Goal: Task Accomplishment & Management: Complete application form

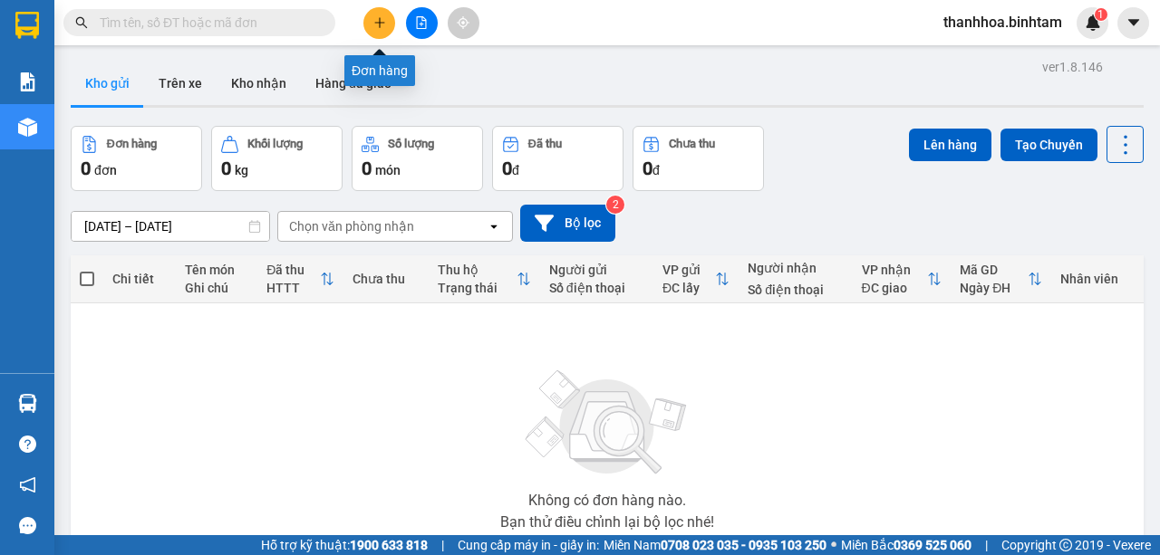
click at [384, 16] on icon "plus" at bounding box center [379, 22] width 13 height 13
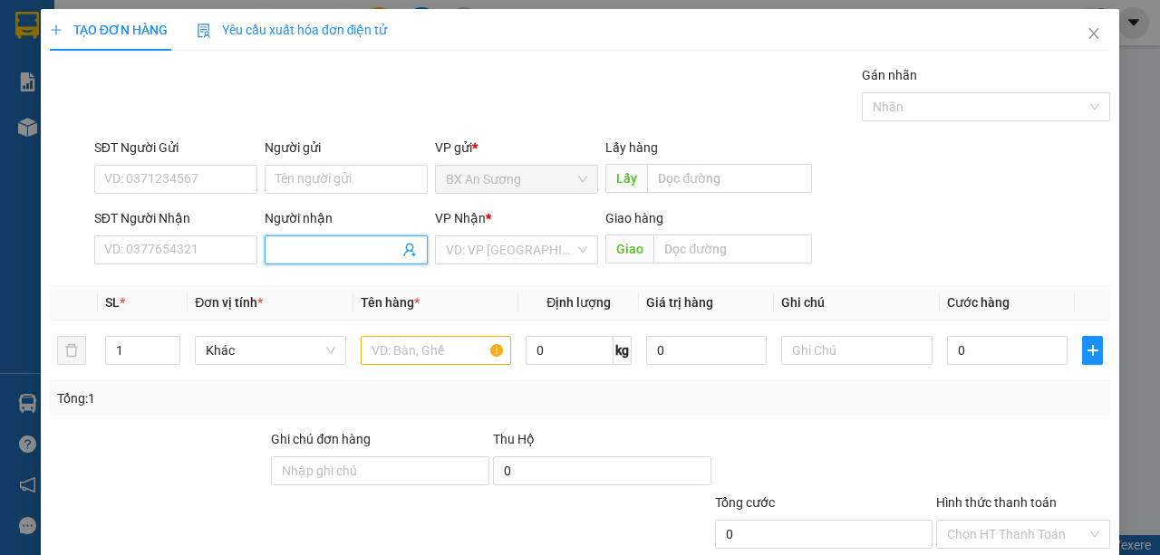
click at [310, 253] on input "Người nhận" at bounding box center [336, 250] width 123 height 20
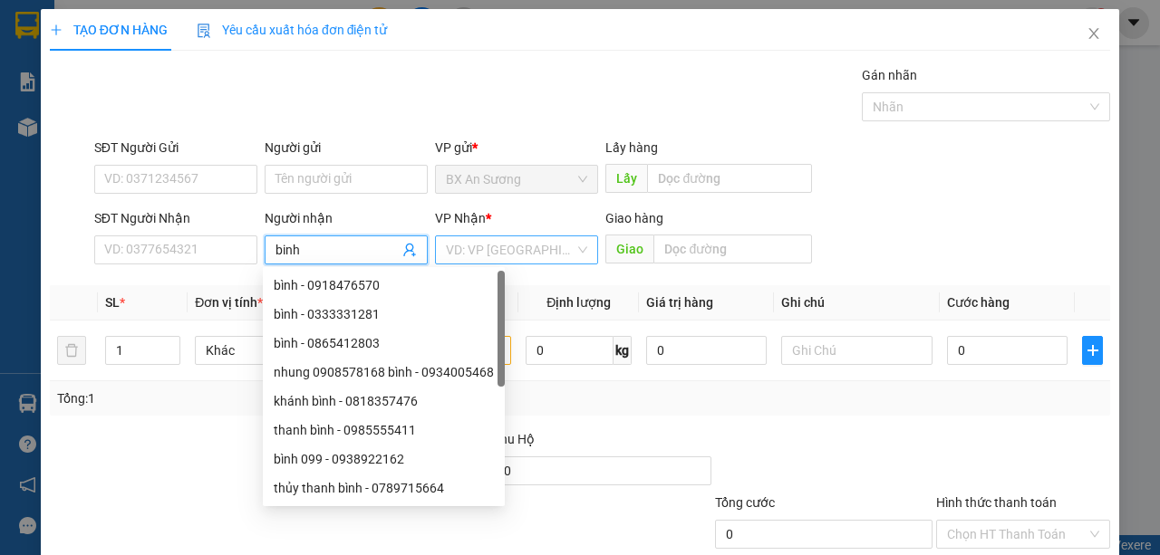
click at [574, 247] on div "VD: VP [GEOGRAPHIC_DATA]" at bounding box center [516, 250] width 163 height 29
type input "binh"
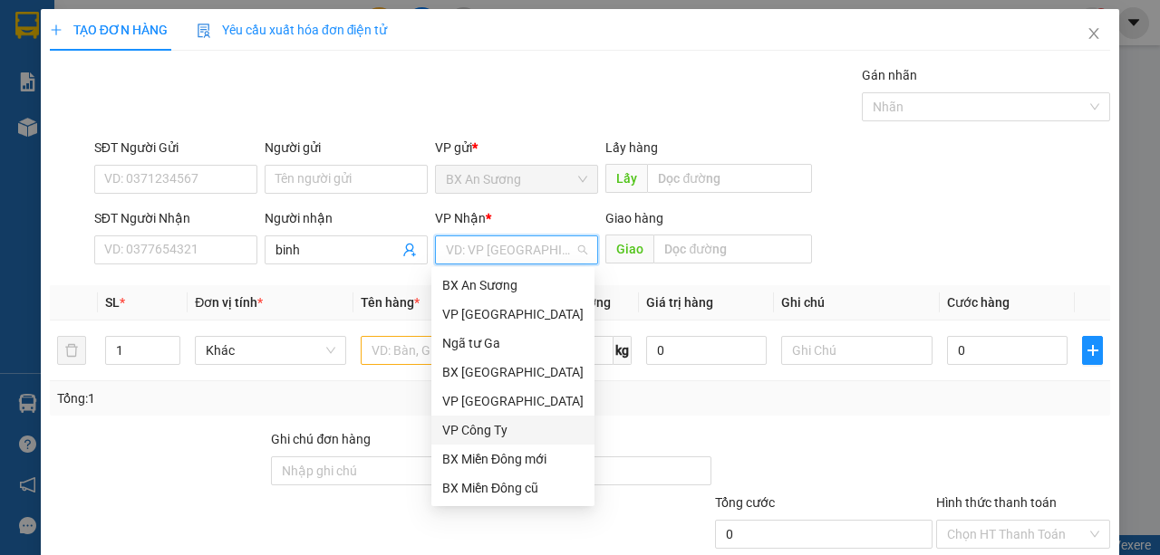
click at [511, 432] on div "VP Công Ty" at bounding box center [512, 430] width 141 height 20
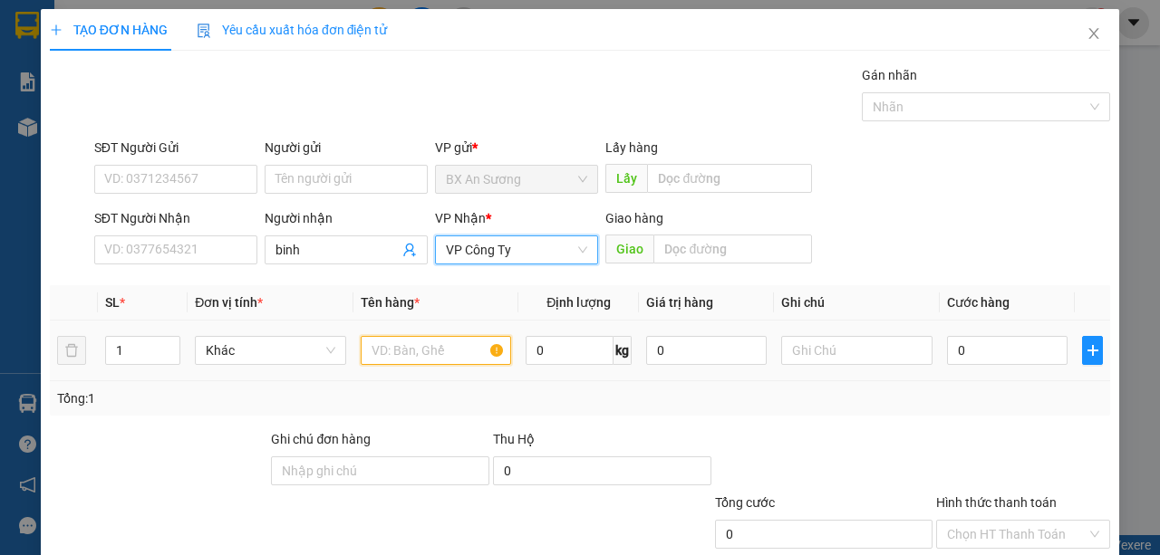
click at [431, 347] on input "text" at bounding box center [436, 350] width 151 height 29
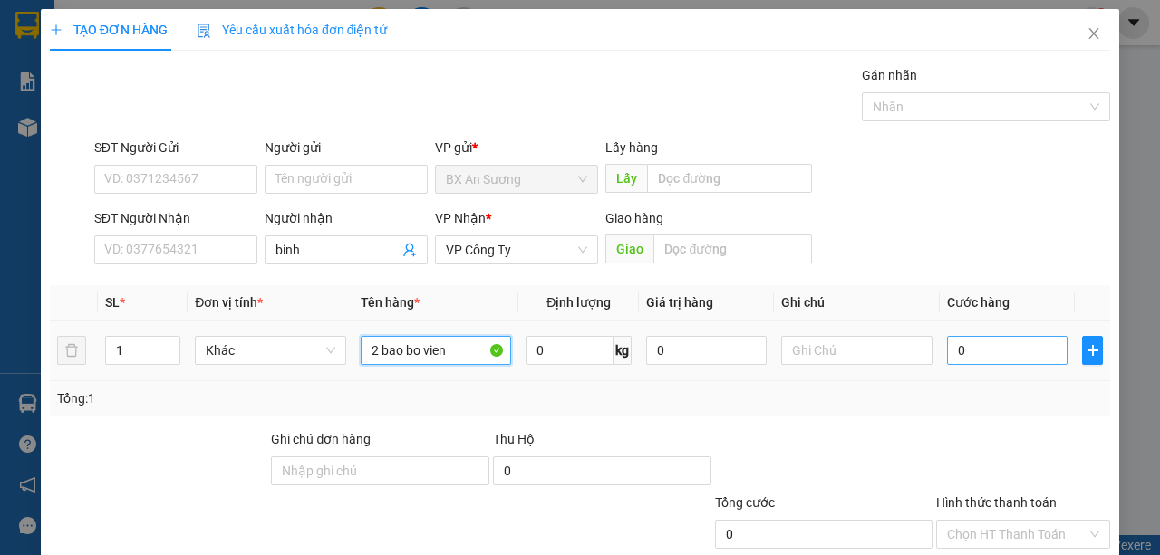
type input "2 bao bo vien"
click at [980, 349] on input "0" at bounding box center [1007, 350] width 121 height 29
type input "2"
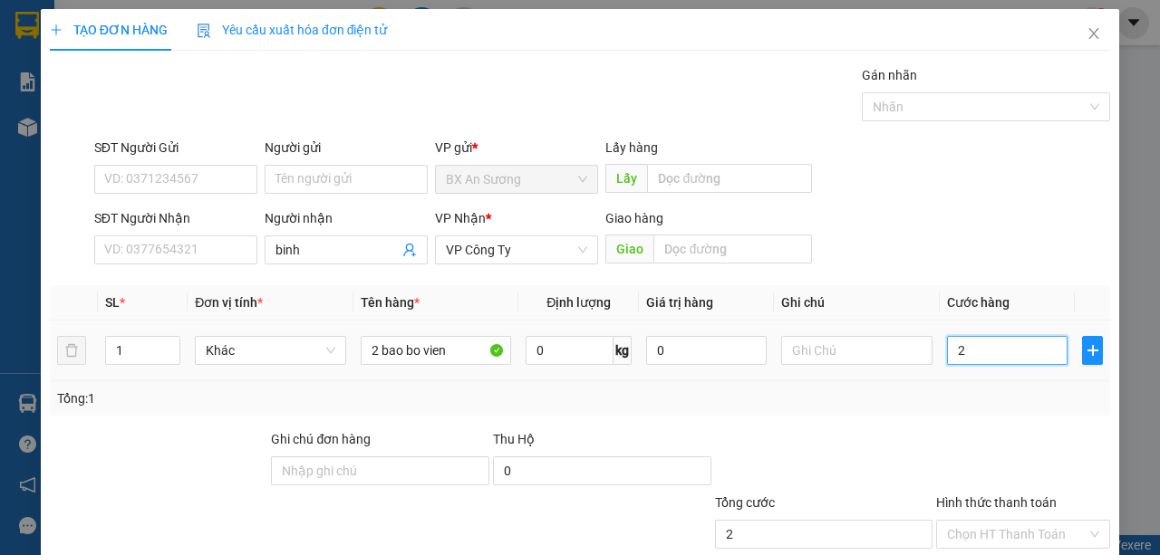
type input "20"
type input "200"
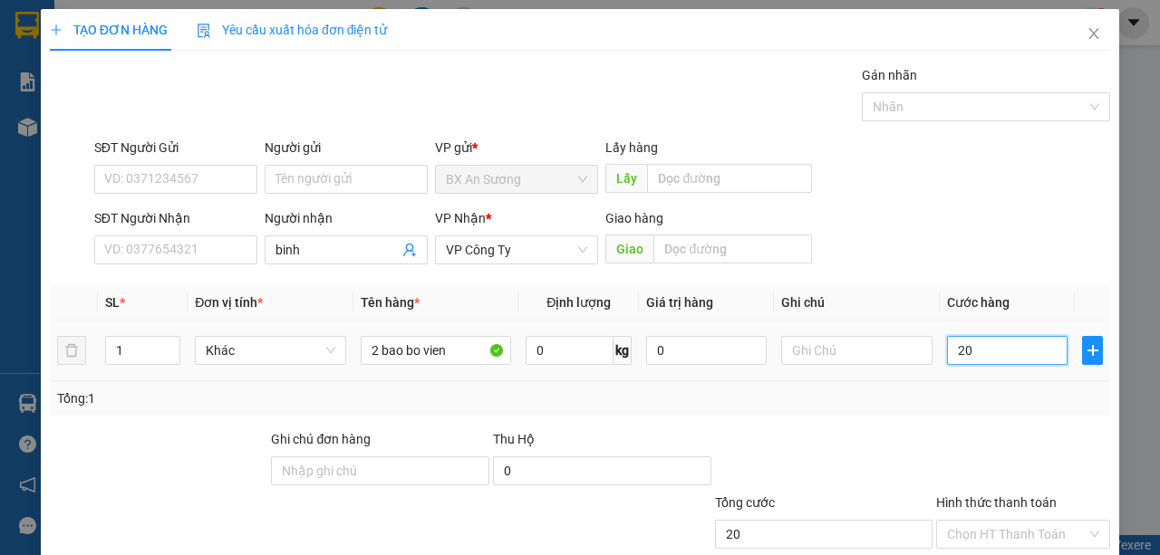
type input "200"
type input "2.000"
type input "20.000"
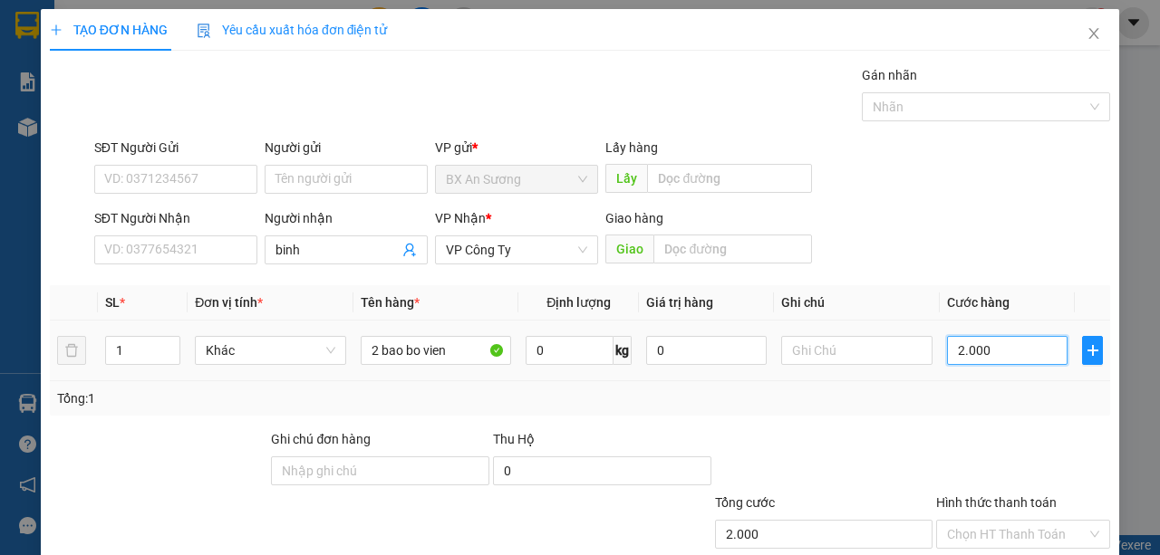
type input "20.000"
type input "200.000"
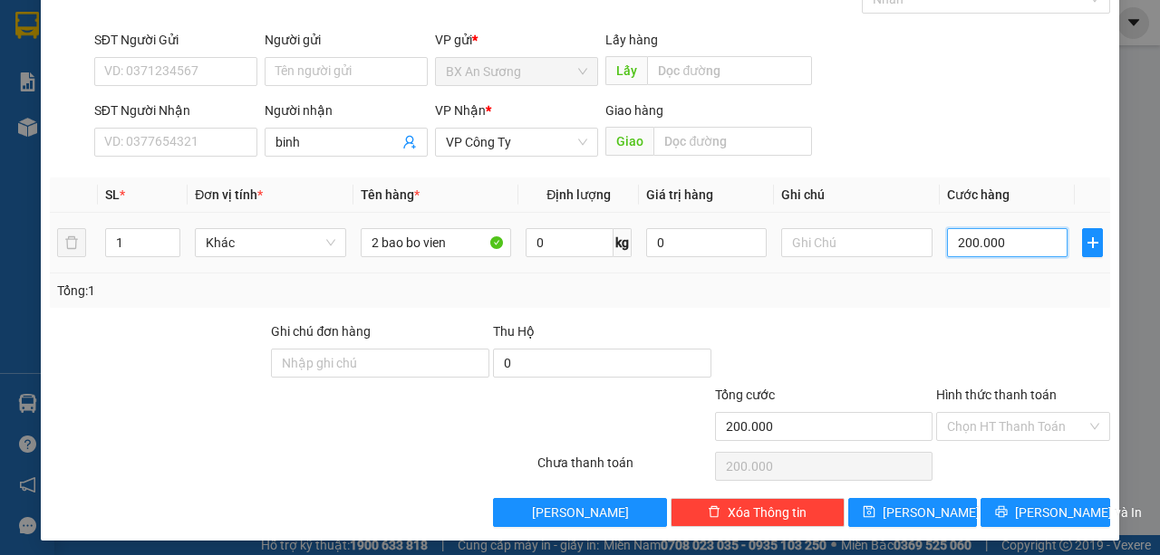
scroll to position [112, 0]
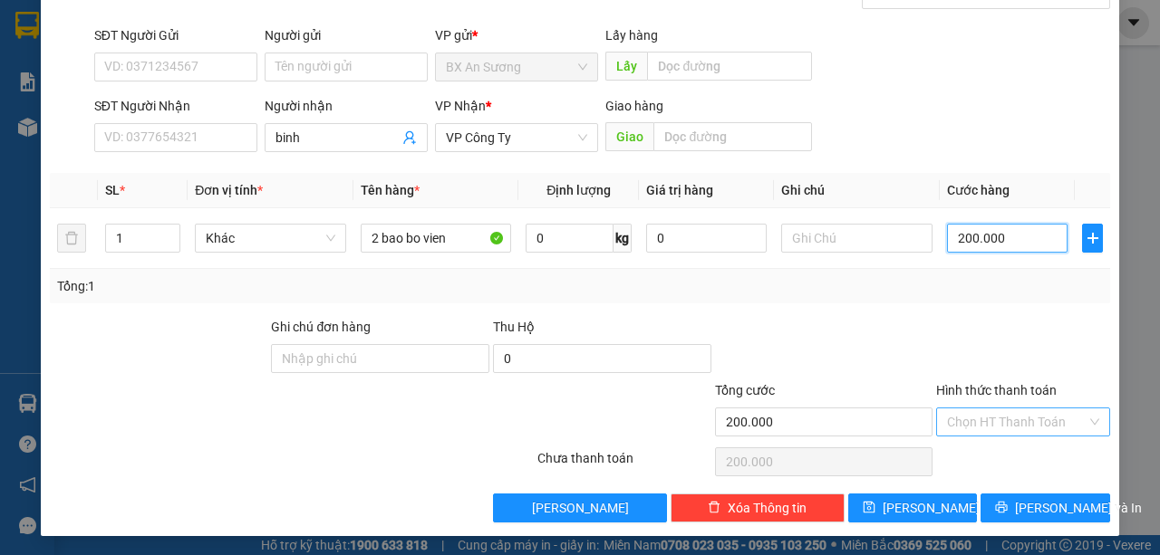
type input "200.000"
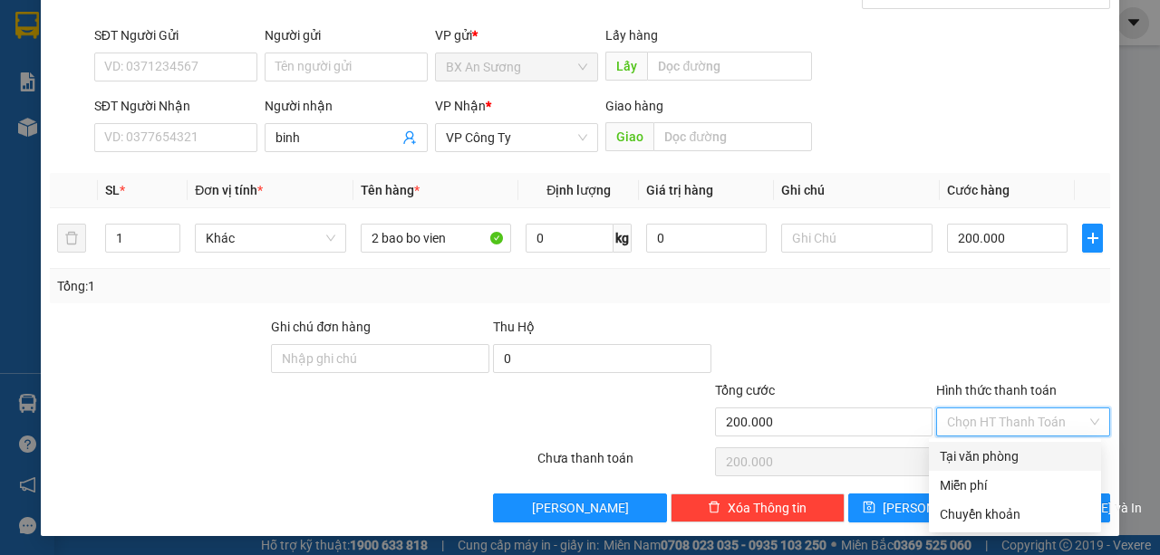
click at [988, 412] on input "Hình thức thanh toán" at bounding box center [1017, 422] width 140 height 27
click at [991, 459] on div "Tại văn phòng" at bounding box center [1015, 457] width 150 height 20
type input "0"
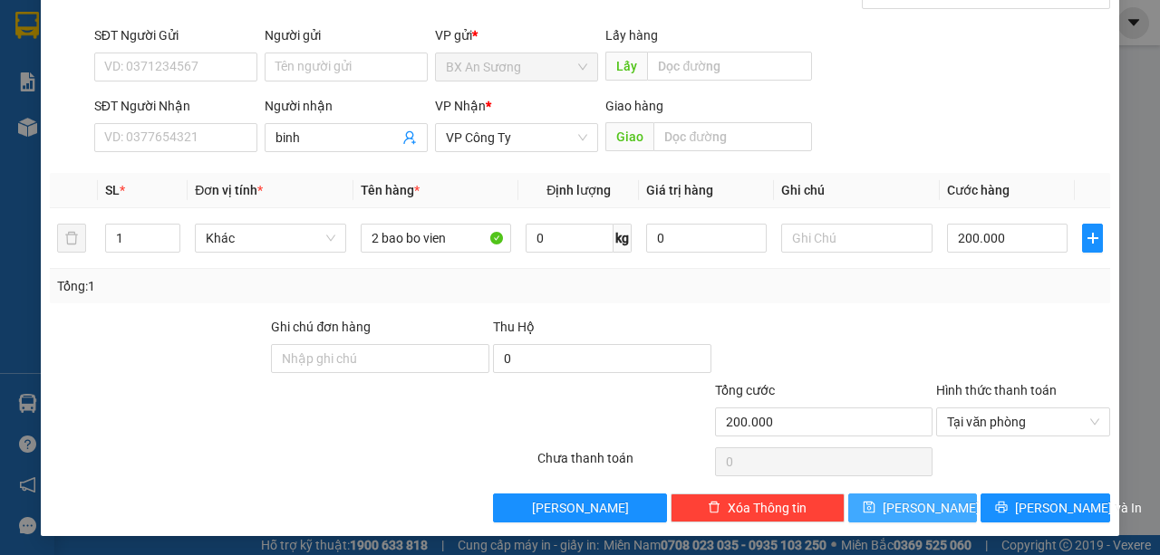
click at [937, 507] on button "[PERSON_NAME]" at bounding box center [913, 508] width 130 height 29
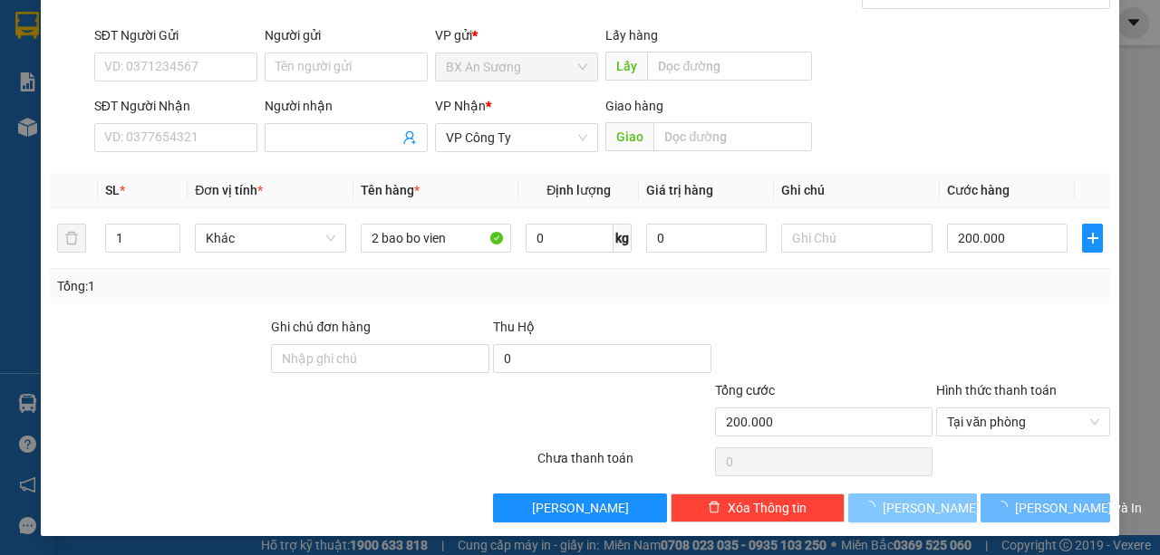
type input "0"
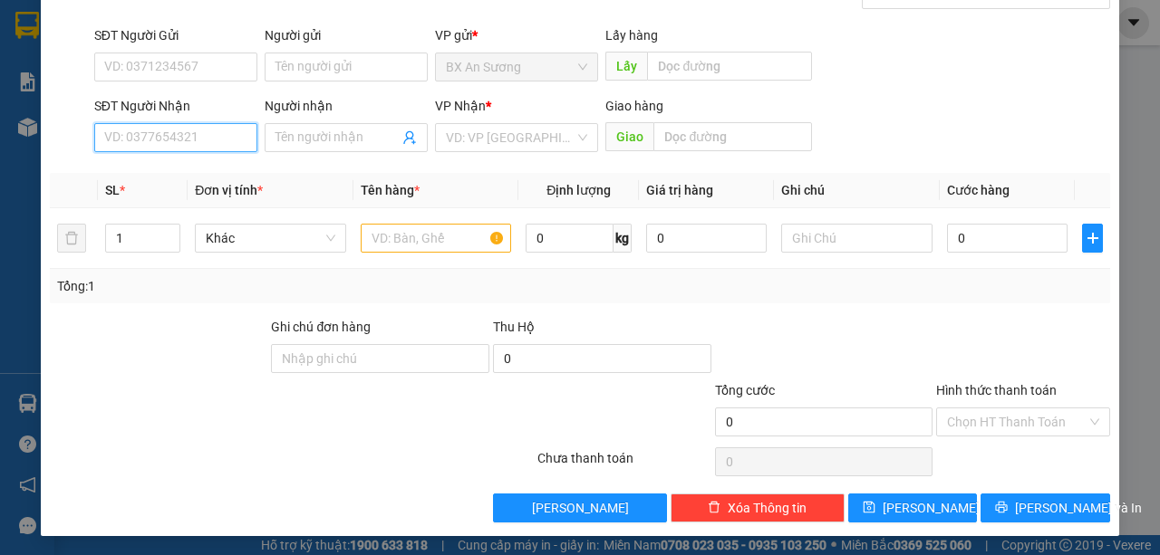
click at [198, 137] on input "SĐT Người Nhận" at bounding box center [175, 137] width 163 height 29
type input "0984673346"
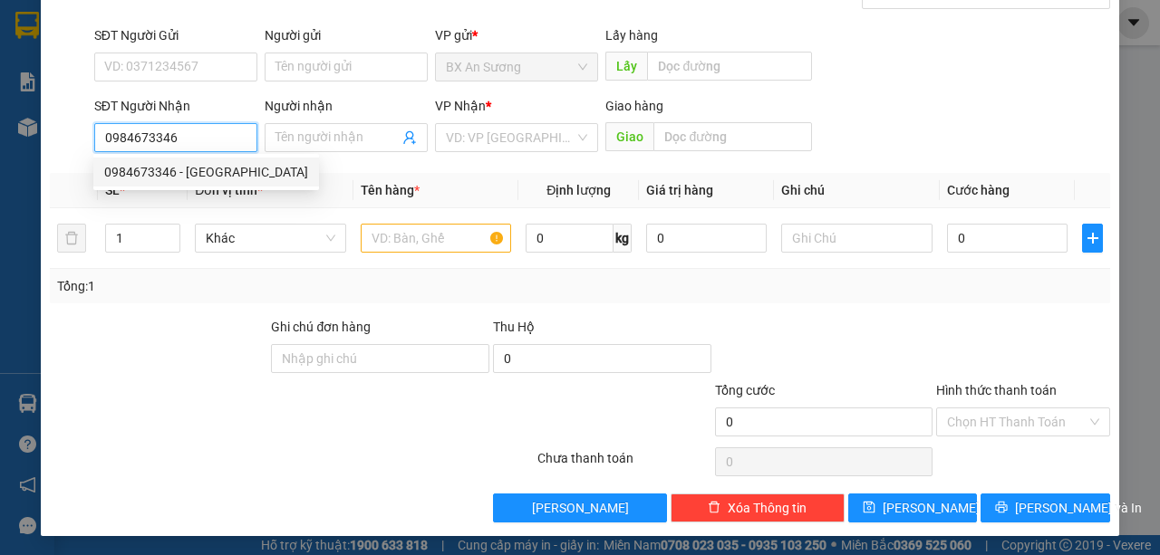
click at [209, 169] on div "0984673346 - [GEOGRAPHIC_DATA]" at bounding box center [206, 172] width 204 height 20
type input "đức"
type input "[PERSON_NAME]"
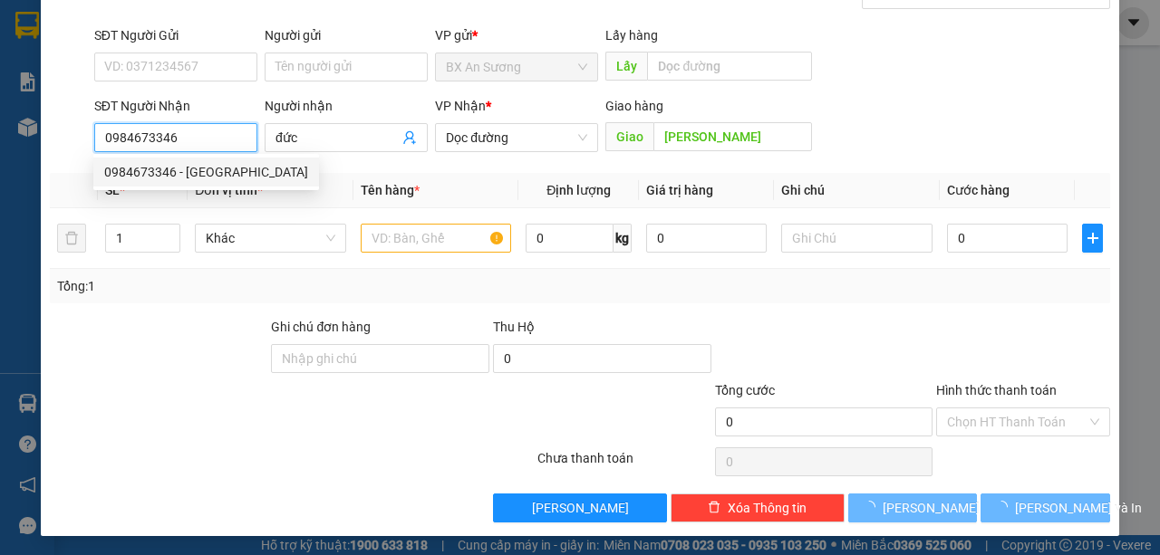
type input "400.000"
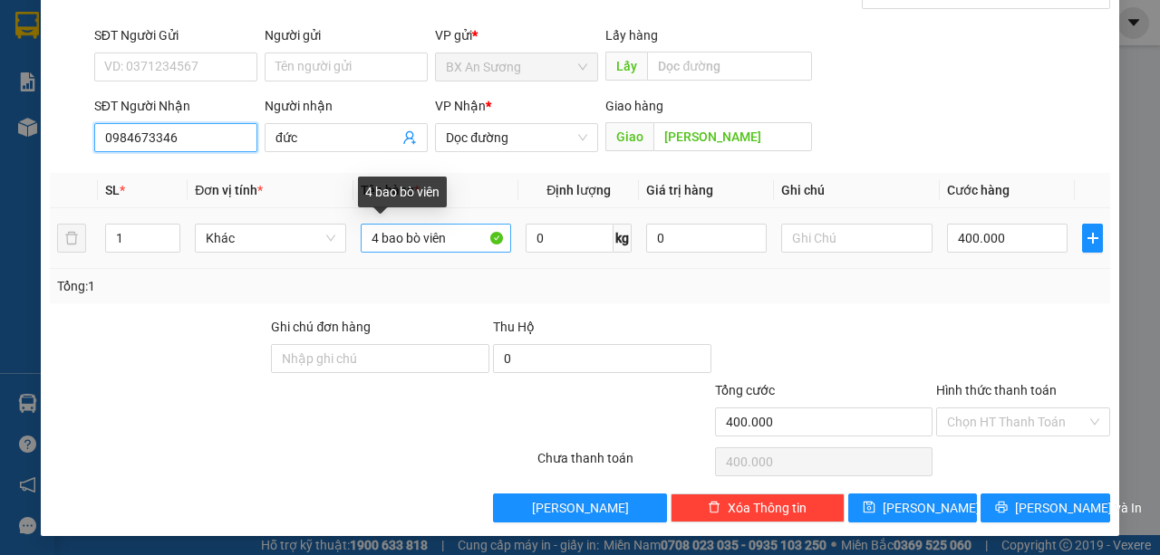
type input "0984673346"
click at [376, 236] on input "4 bao bò viên" at bounding box center [436, 238] width 151 height 29
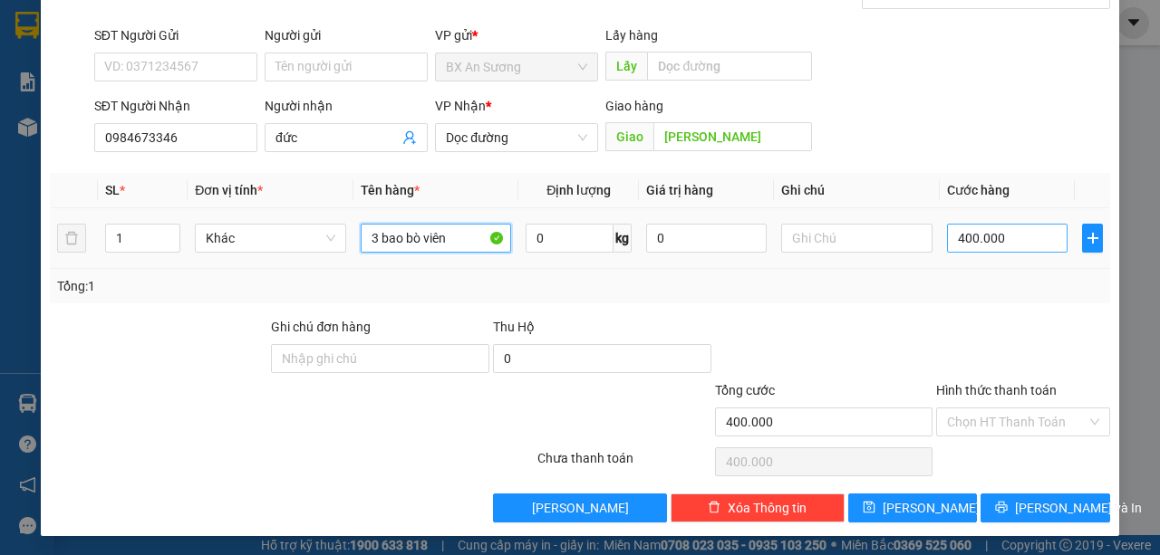
type input "3 bao bò viên"
click at [970, 233] on input "400.000" at bounding box center [1007, 238] width 121 height 29
type input "0"
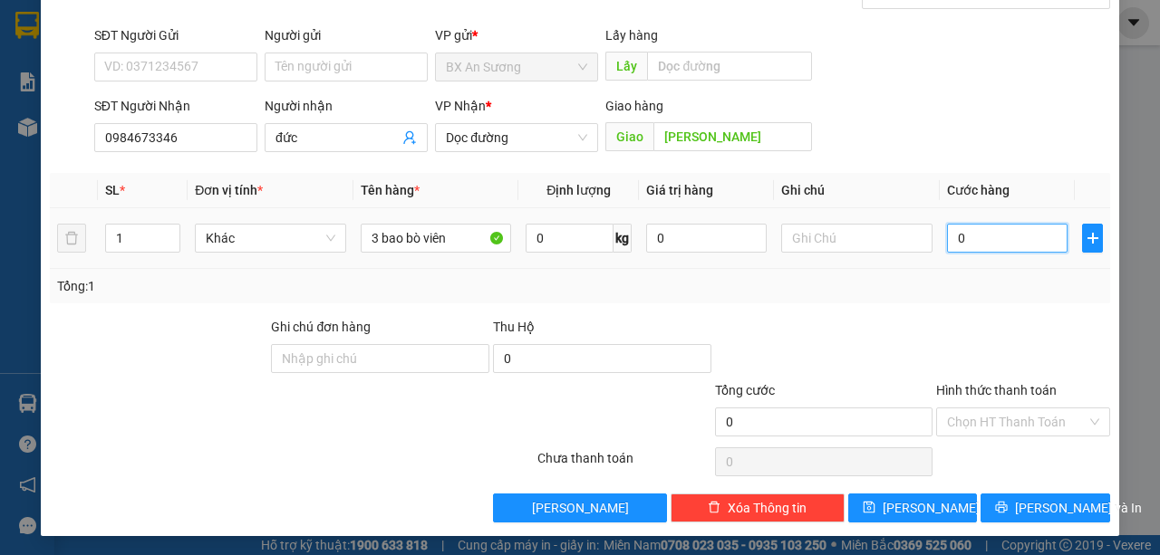
type input "3"
type input "03"
type input "30"
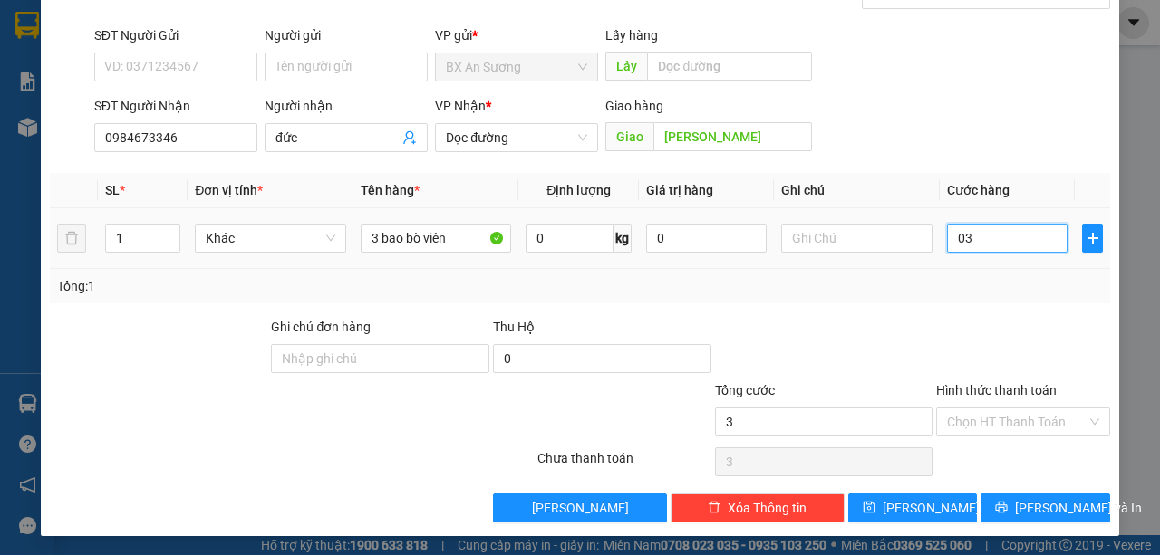
type input "030"
type input "300"
type input "0.300"
type input "3.000"
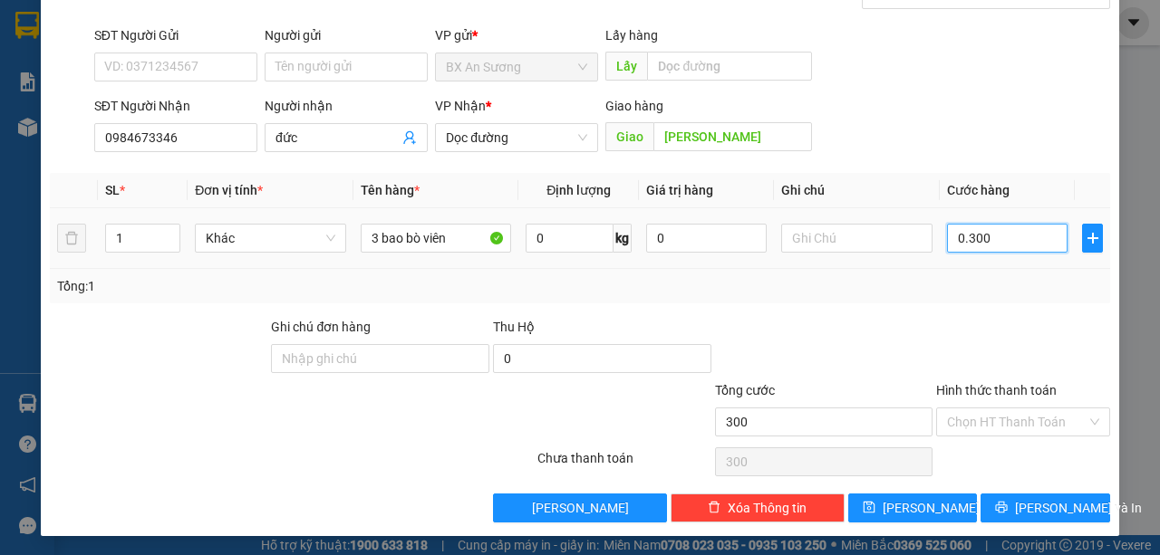
type input "3.000"
type input "03.000"
type input "30.000"
type input "030.000"
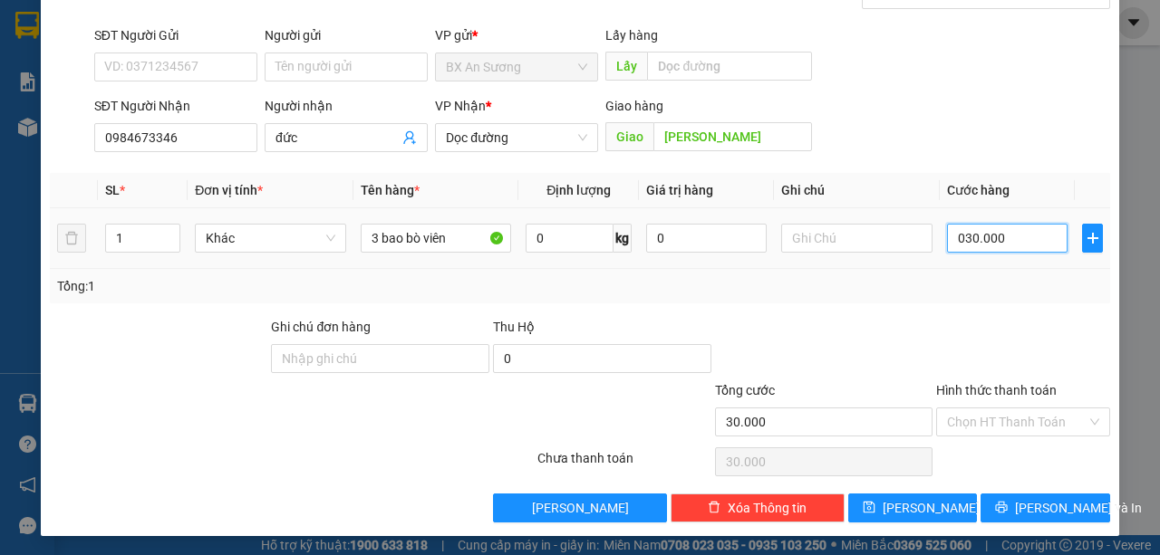
type input "300.000"
click at [1012, 416] on input "Hình thức thanh toán" at bounding box center [1017, 422] width 140 height 27
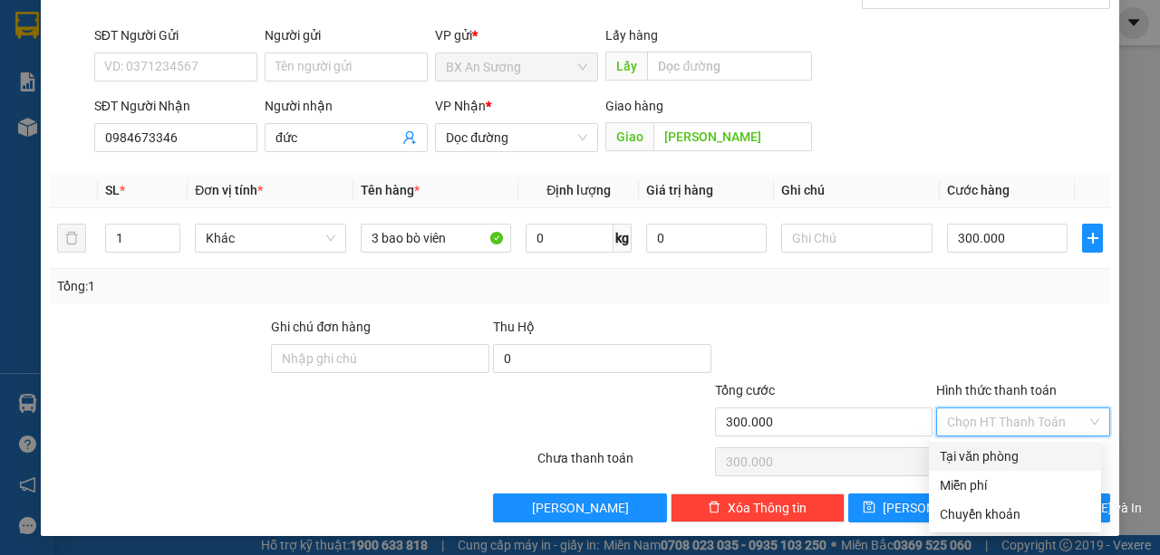
click at [1000, 454] on div "Tại văn phòng" at bounding box center [1015, 457] width 150 height 20
type input "0"
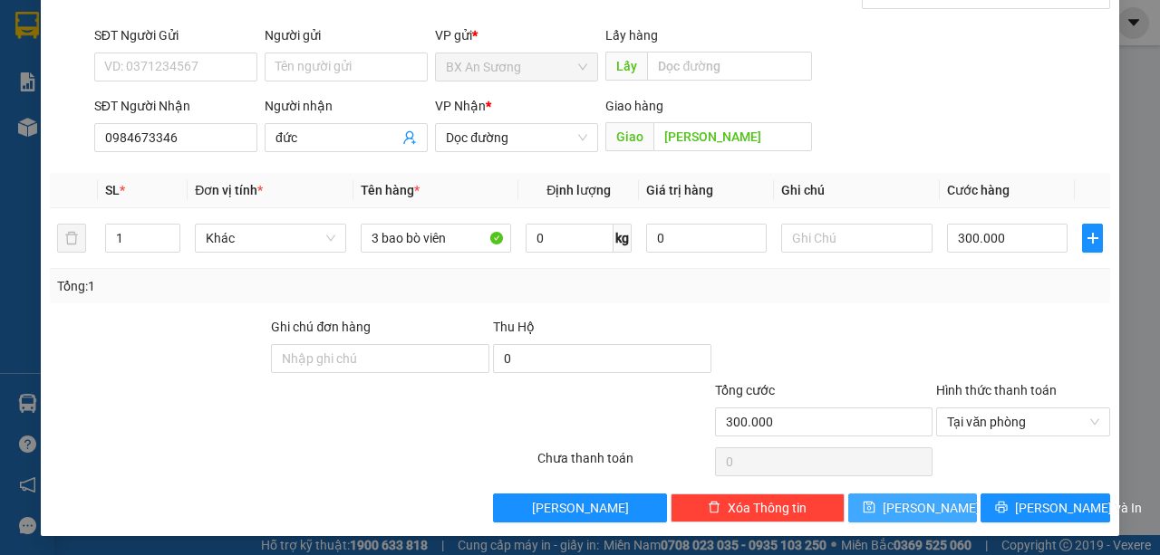
click at [904, 506] on span "[PERSON_NAME]" at bounding box center [931, 508] width 97 height 20
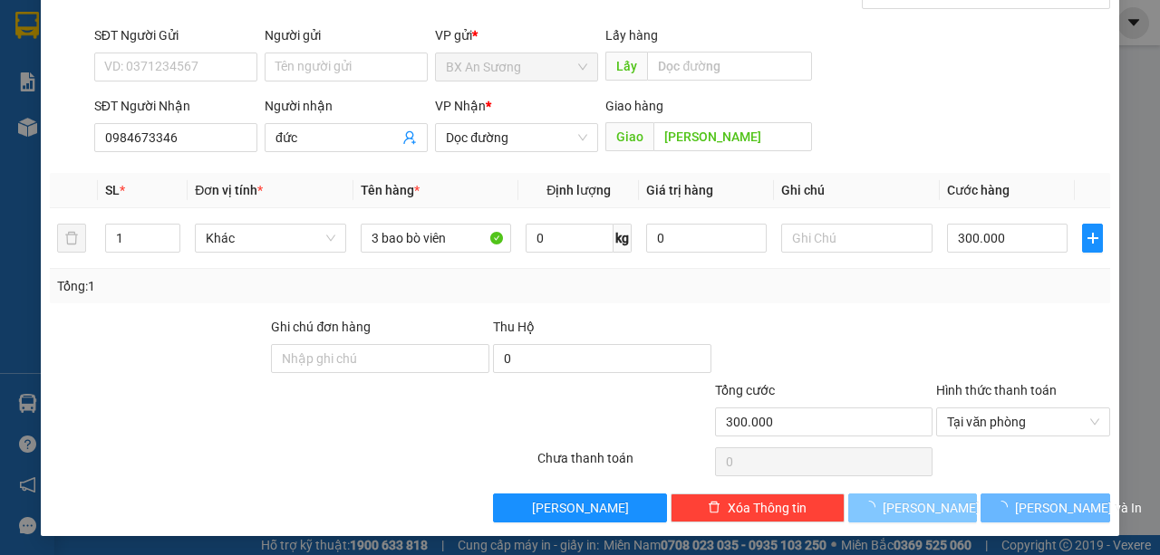
type input "0"
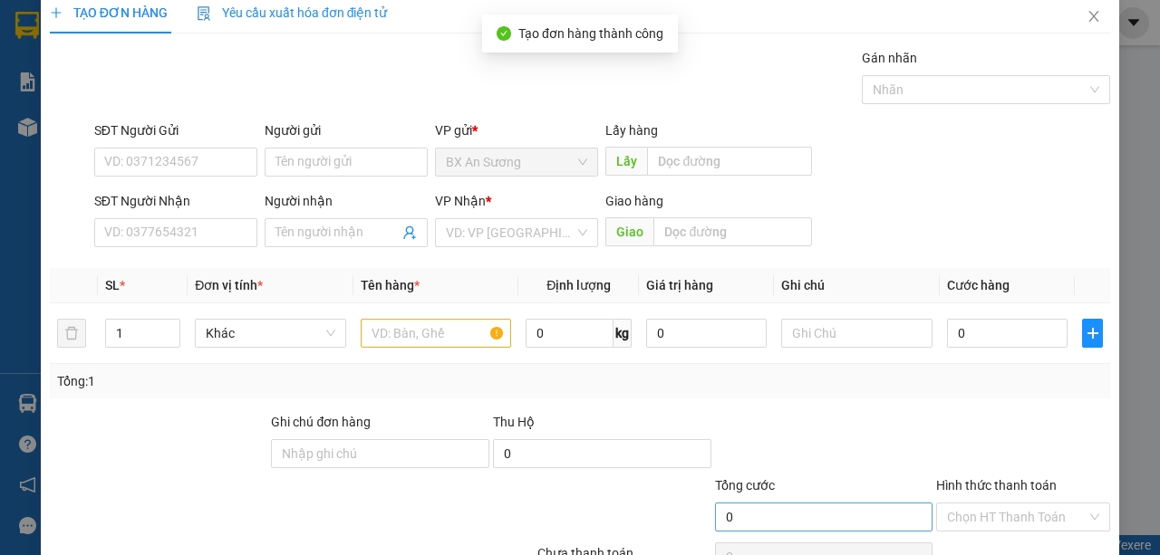
scroll to position [0, 0]
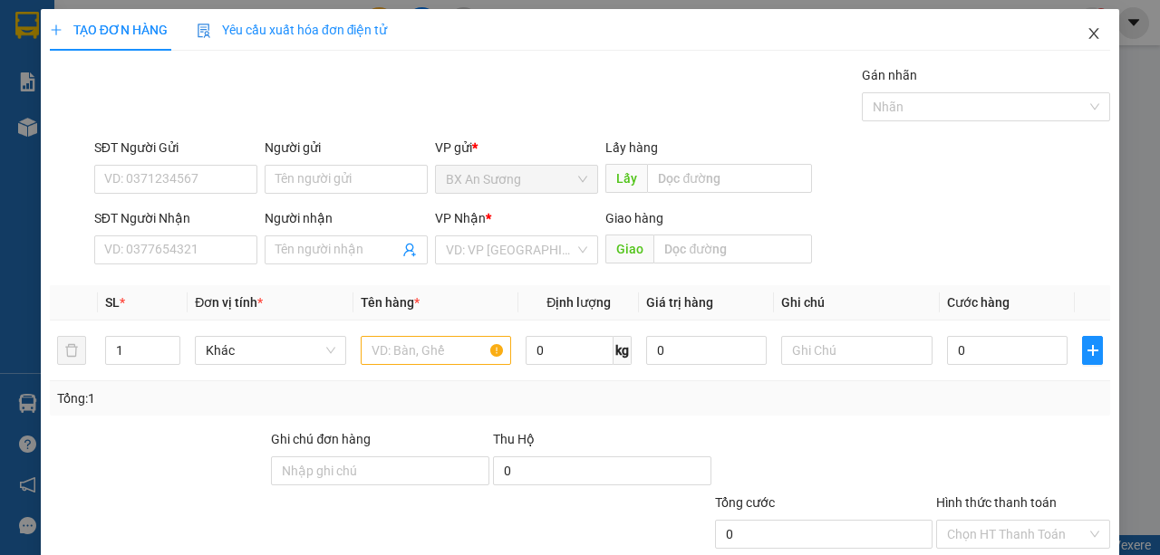
click at [1087, 34] on icon "close" at bounding box center [1093, 33] width 14 height 14
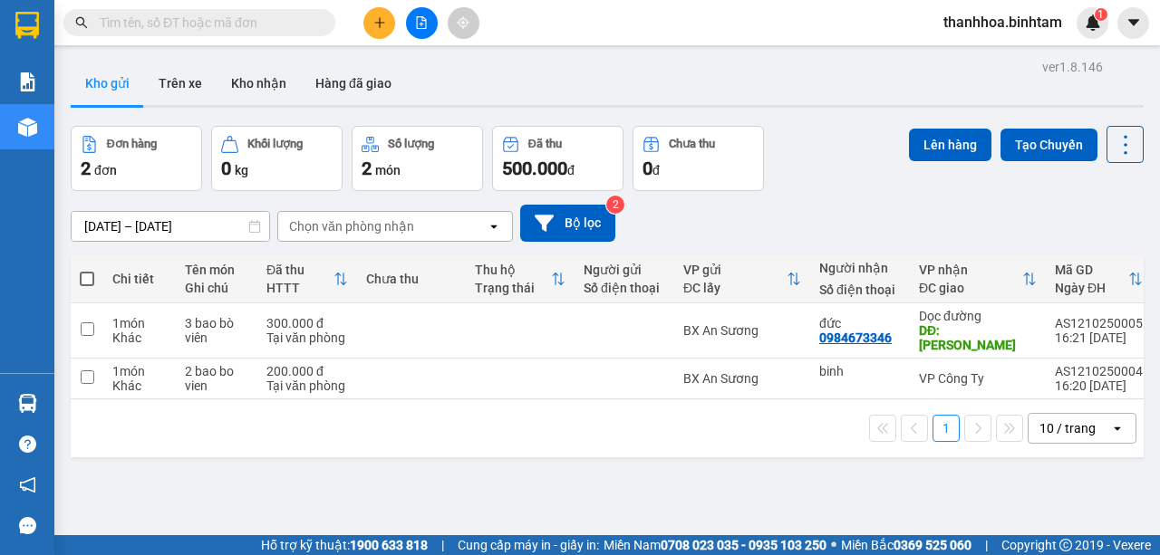
drag, startPoint x: 551, startPoint y: 24, endPoint x: 493, endPoint y: -47, distance: 91.4
